Goal: Information Seeking & Learning: Learn about a topic

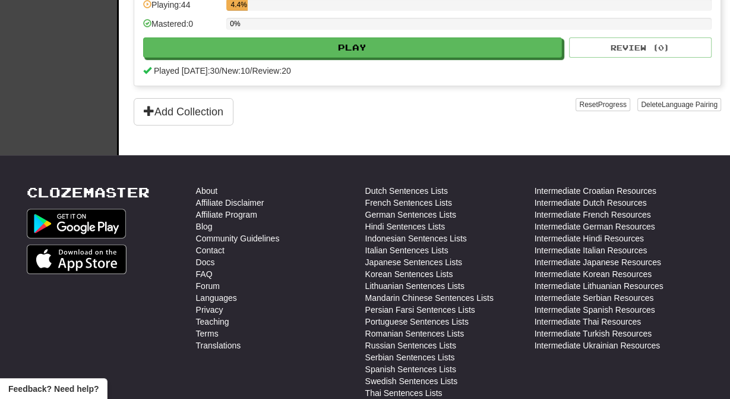
scroll to position [336, 0]
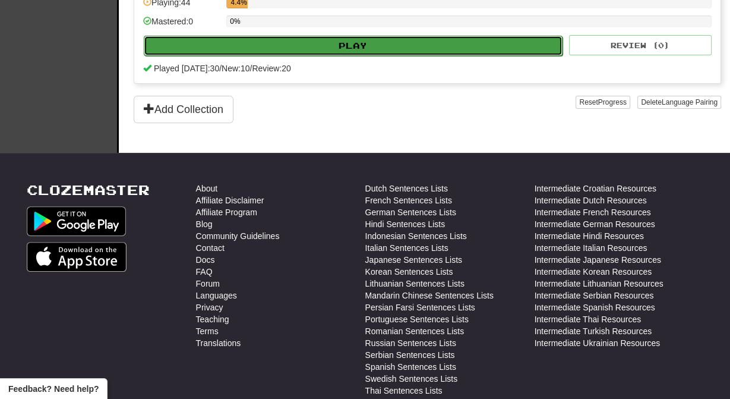
click at [465, 56] on button "Play" at bounding box center [353, 46] width 419 height 20
select select "**"
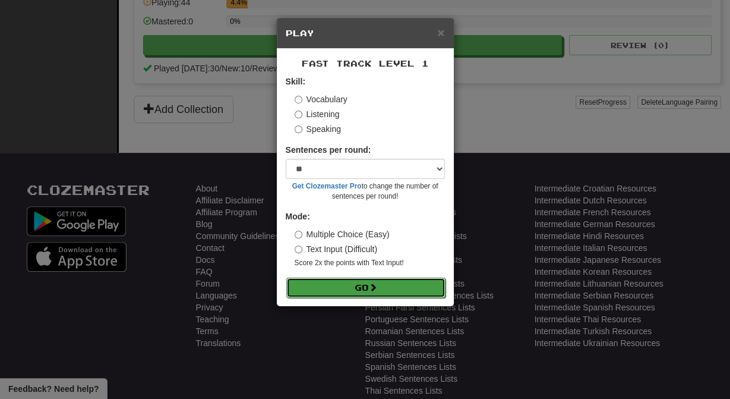
click at [420, 298] on button "Go" at bounding box center [365, 288] width 159 height 20
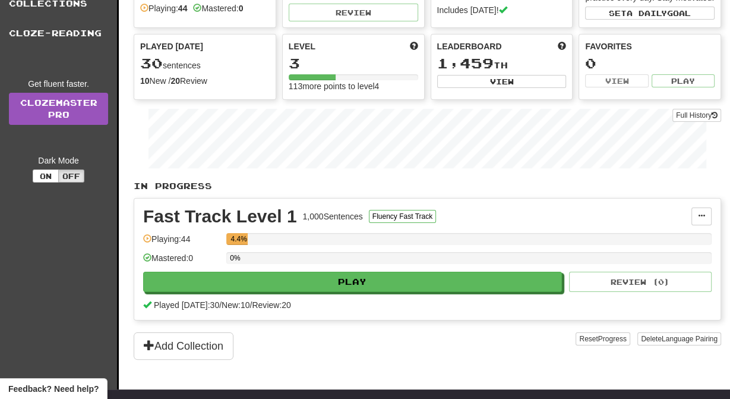
scroll to position [100, 0]
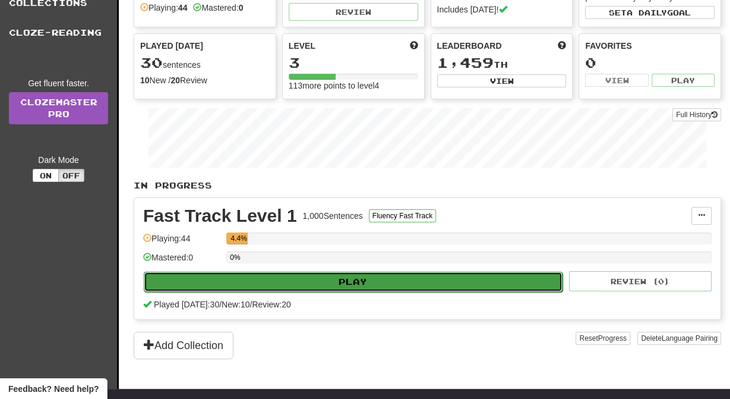
click at [253, 292] on button "Play" at bounding box center [353, 282] width 419 height 20
select select "**"
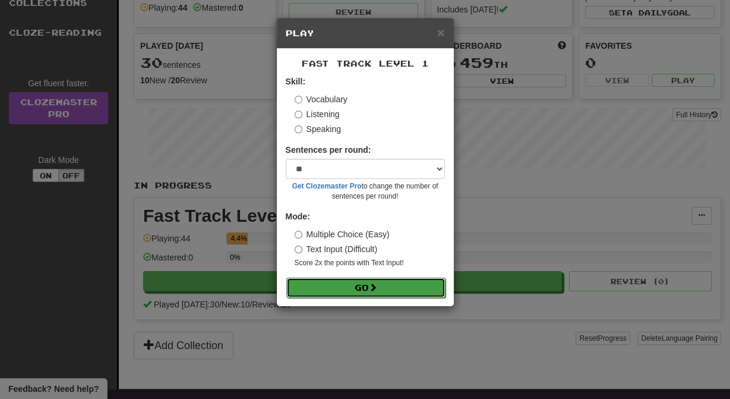
click at [331, 298] on button "Go" at bounding box center [365, 288] width 159 height 20
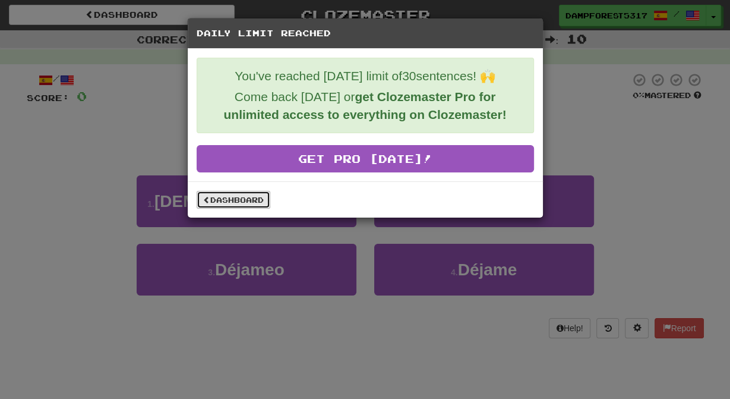
click at [248, 204] on link "Dashboard" at bounding box center [234, 200] width 74 height 18
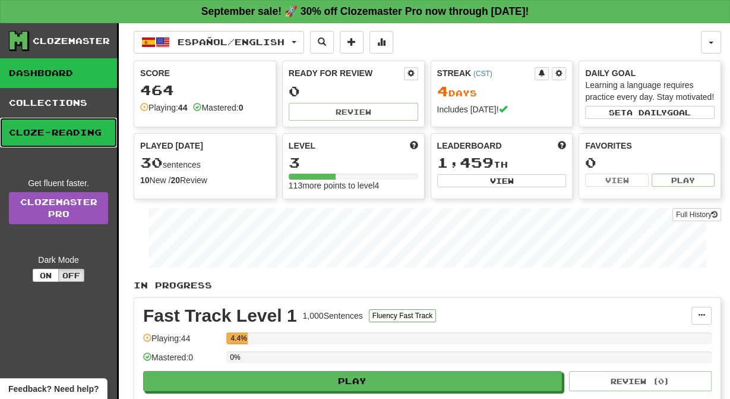
click at [48, 141] on link "Cloze-Reading" at bounding box center [58, 133] width 117 height 30
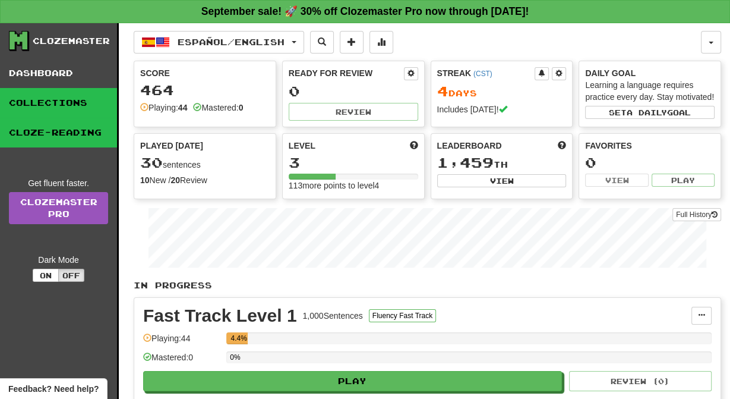
click at [82, 113] on link "Collections" at bounding box center [58, 103] width 117 height 30
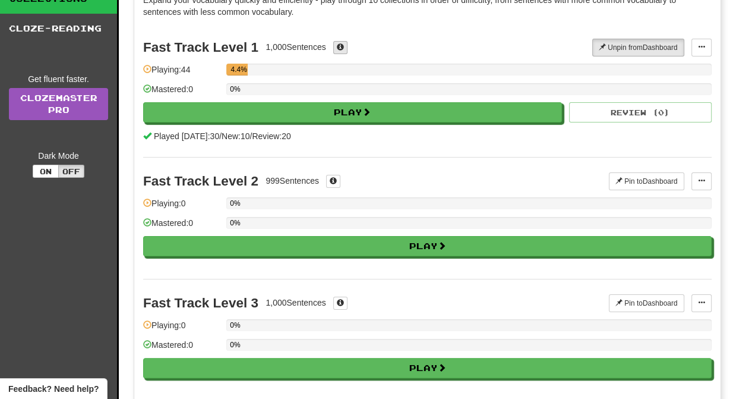
scroll to position [108, 0]
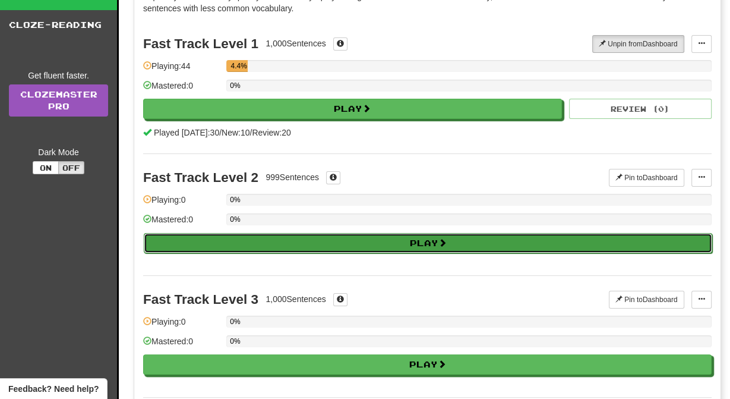
click at [383, 253] on button "Play" at bounding box center [428, 243] width 569 height 20
select select "**"
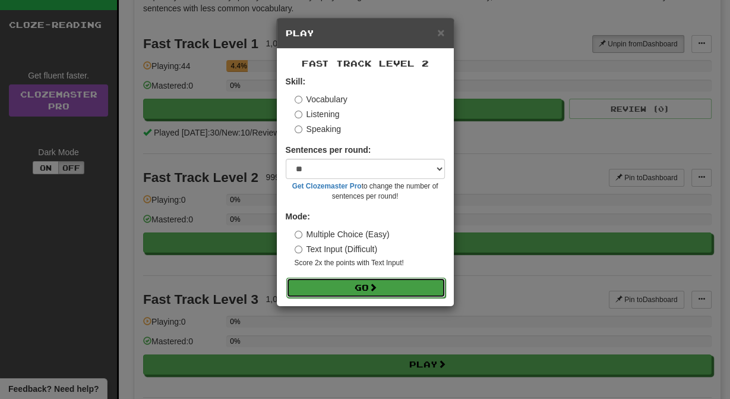
click at [359, 298] on button "Go" at bounding box center [365, 288] width 159 height 20
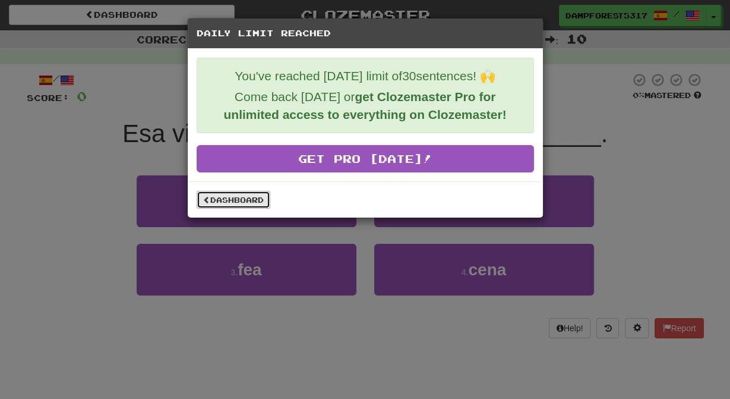
click at [249, 200] on link "Dashboard" at bounding box center [234, 200] width 74 height 18
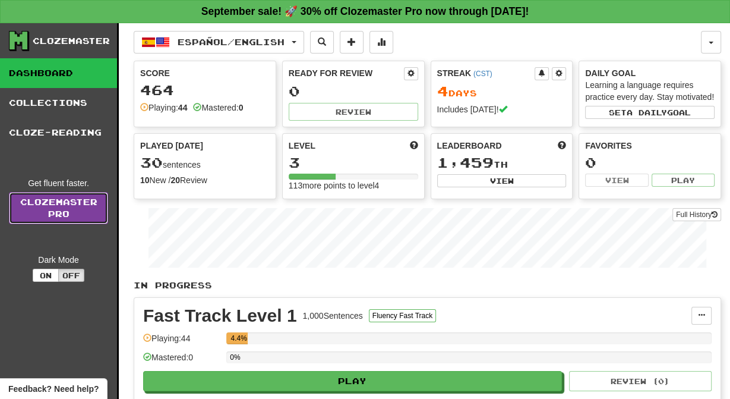
click at [76, 224] on link "Clozemaster Pro" at bounding box center [58, 208] width 99 height 32
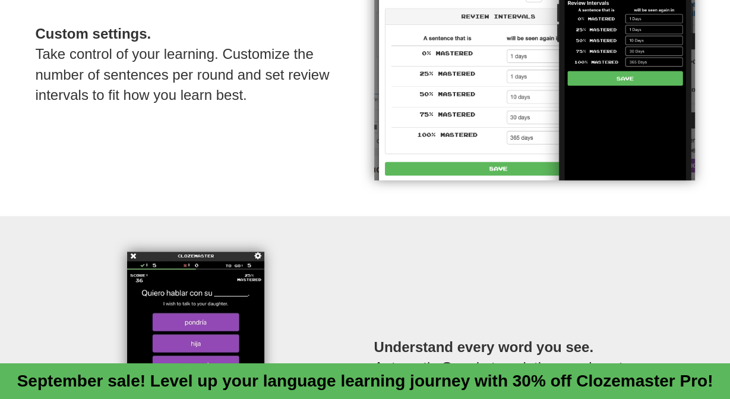
scroll to position [1319, 0]
